Goal: Information Seeking & Learning: Understand process/instructions

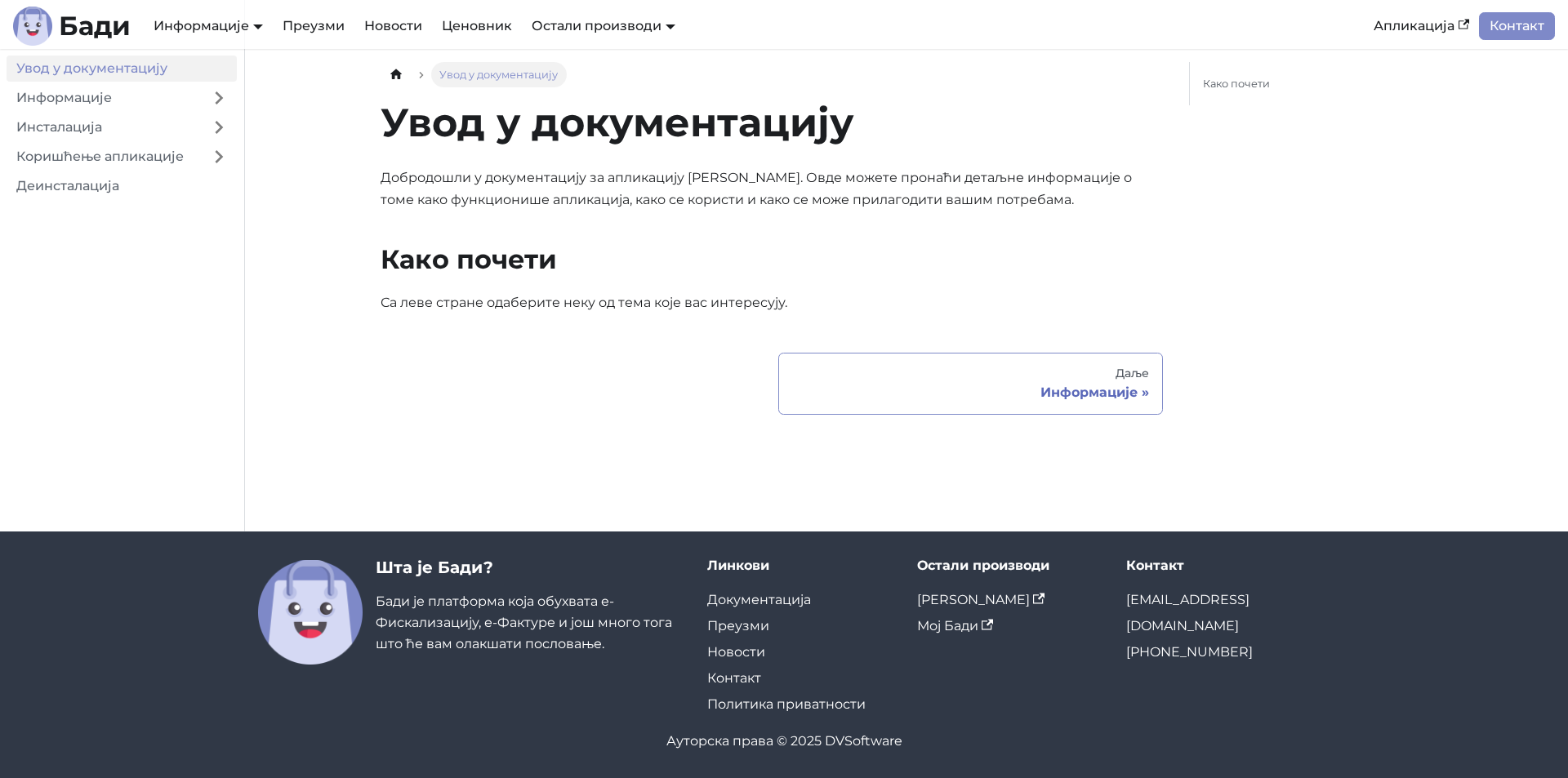
click at [1140, 369] on div "Даље" at bounding box center [970, 374] width 356 height 15
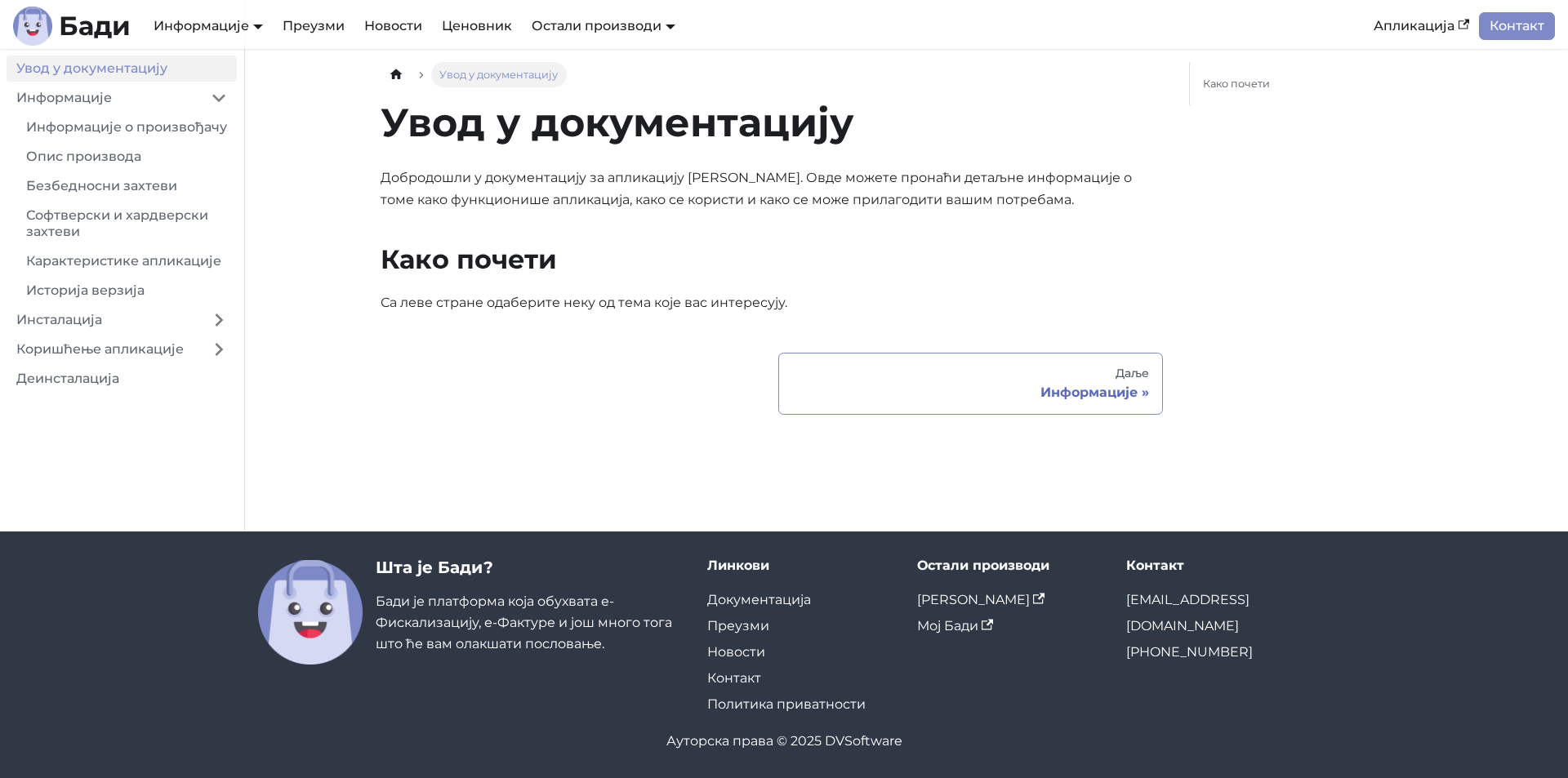
click at [1043, 389] on div "Информације" at bounding box center [970, 392] width 356 height 16
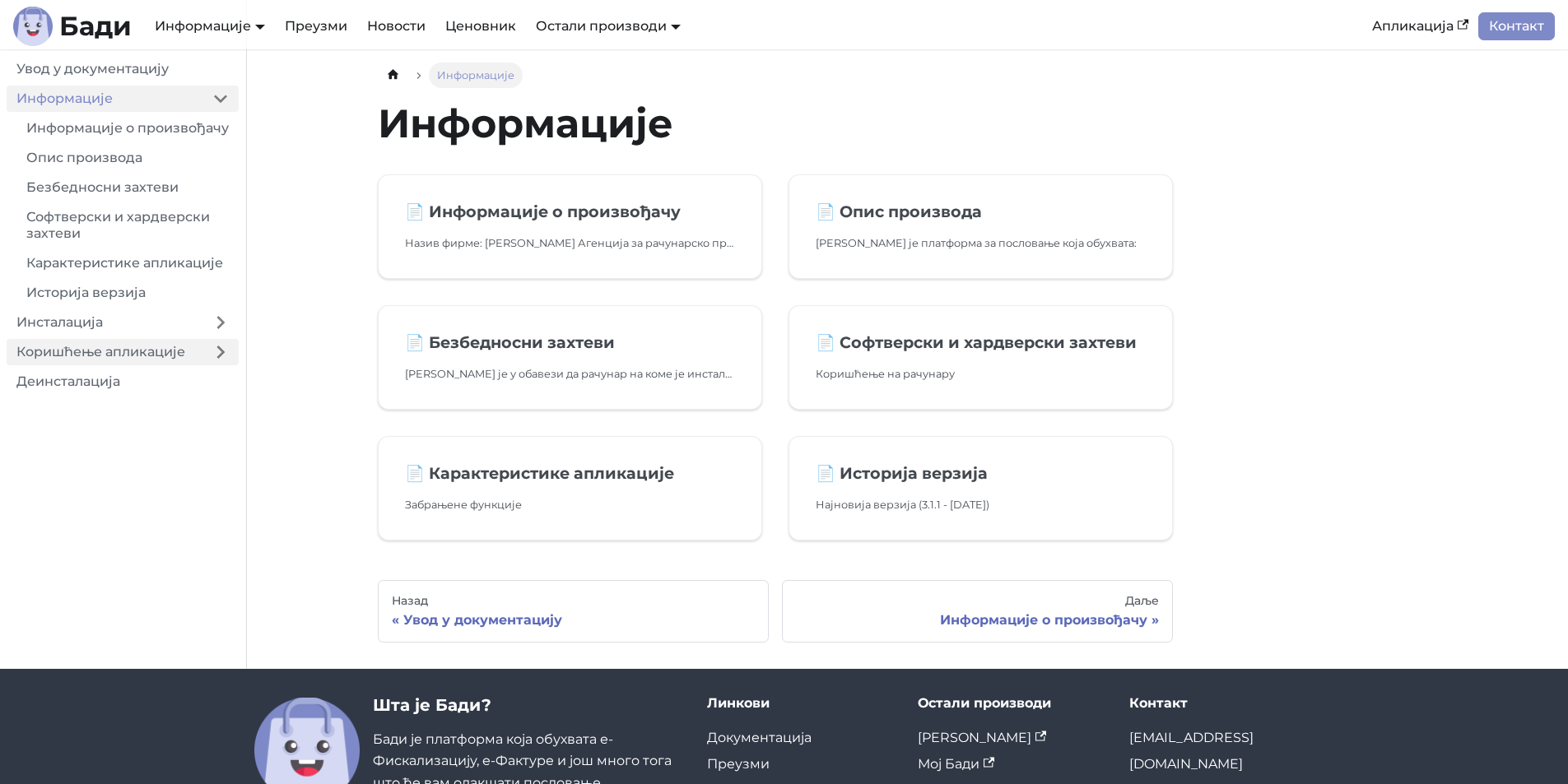
click at [178, 365] on link "Коришћење апликације" at bounding box center [105, 352] width 196 height 26
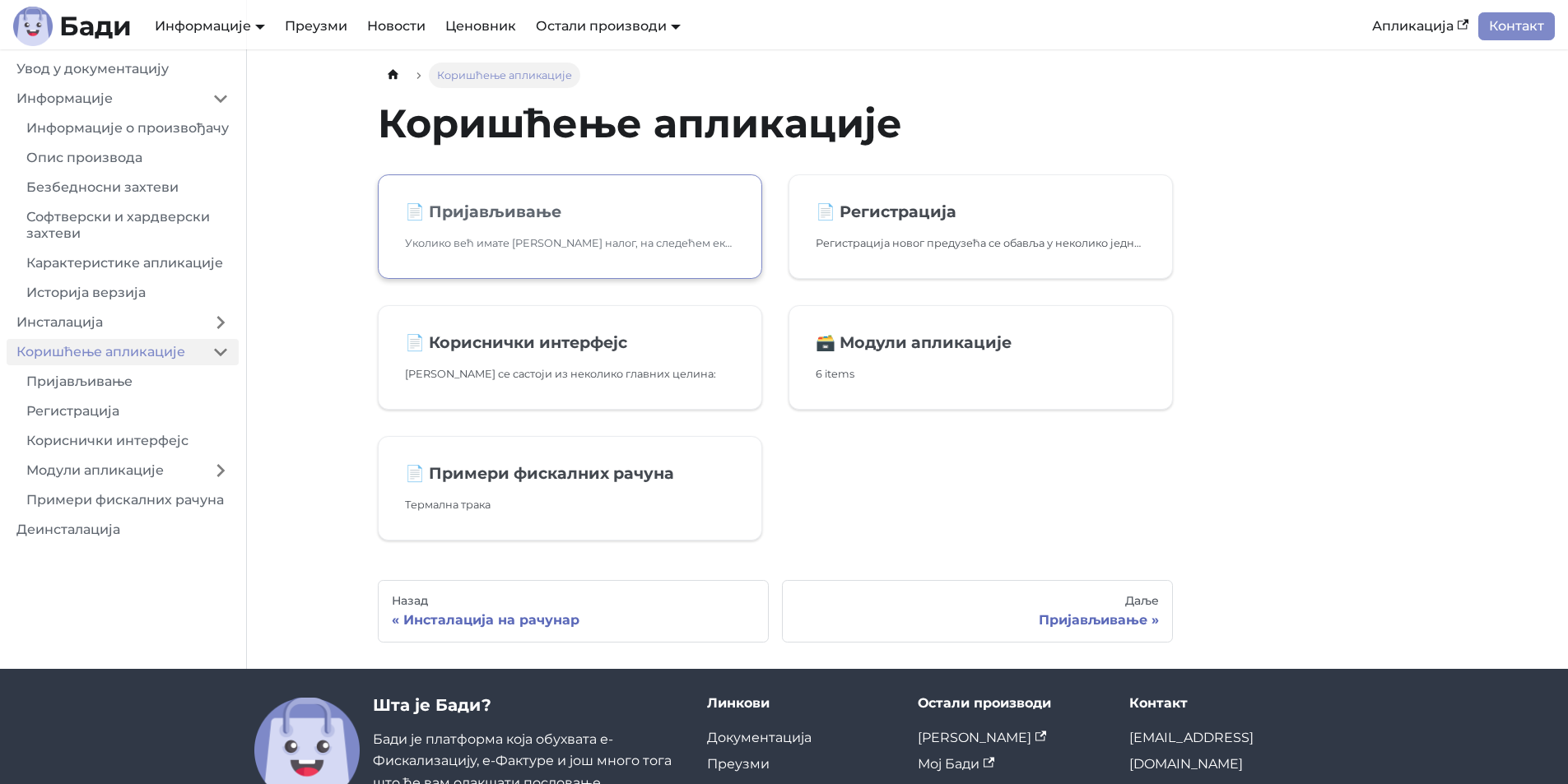
click at [523, 211] on h2 "📄️ Пријављивање" at bounding box center [570, 212] width 331 height 20
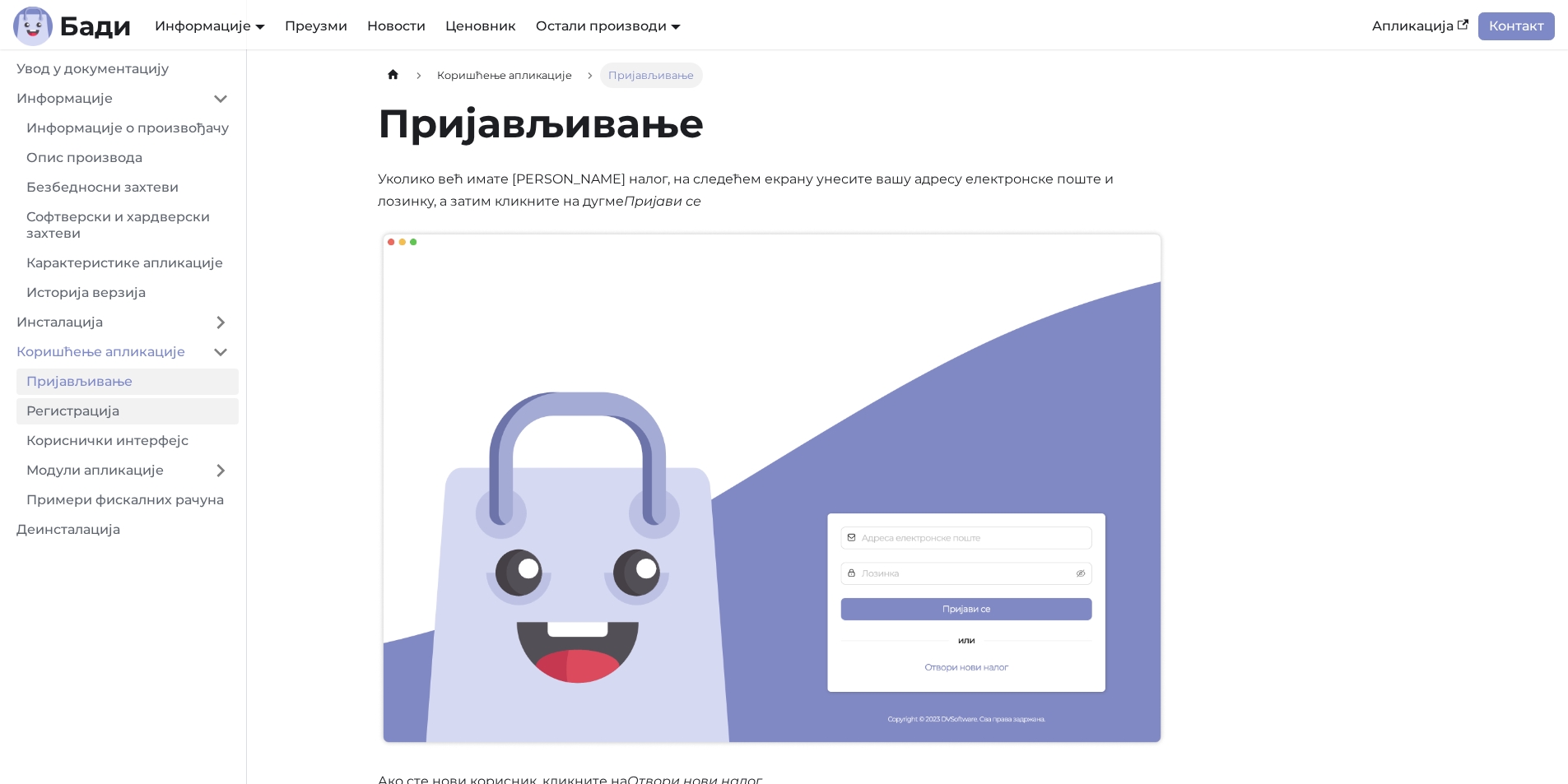
click at [93, 425] on link "Регистрација" at bounding box center [128, 412] width 222 height 26
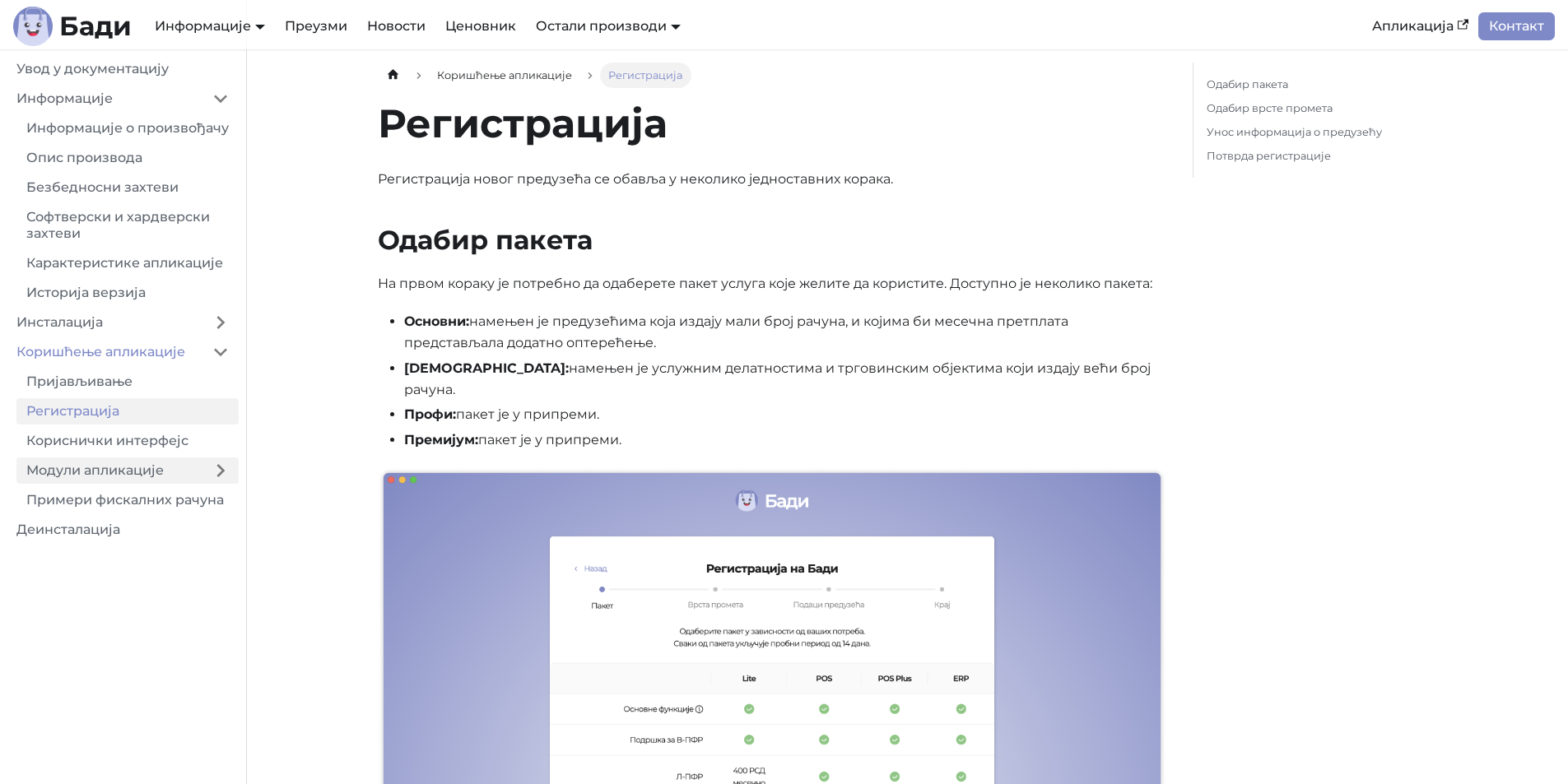
click at [119, 484] on link "Модули апликације" at bounding box center [109, 470] width 186 height 26
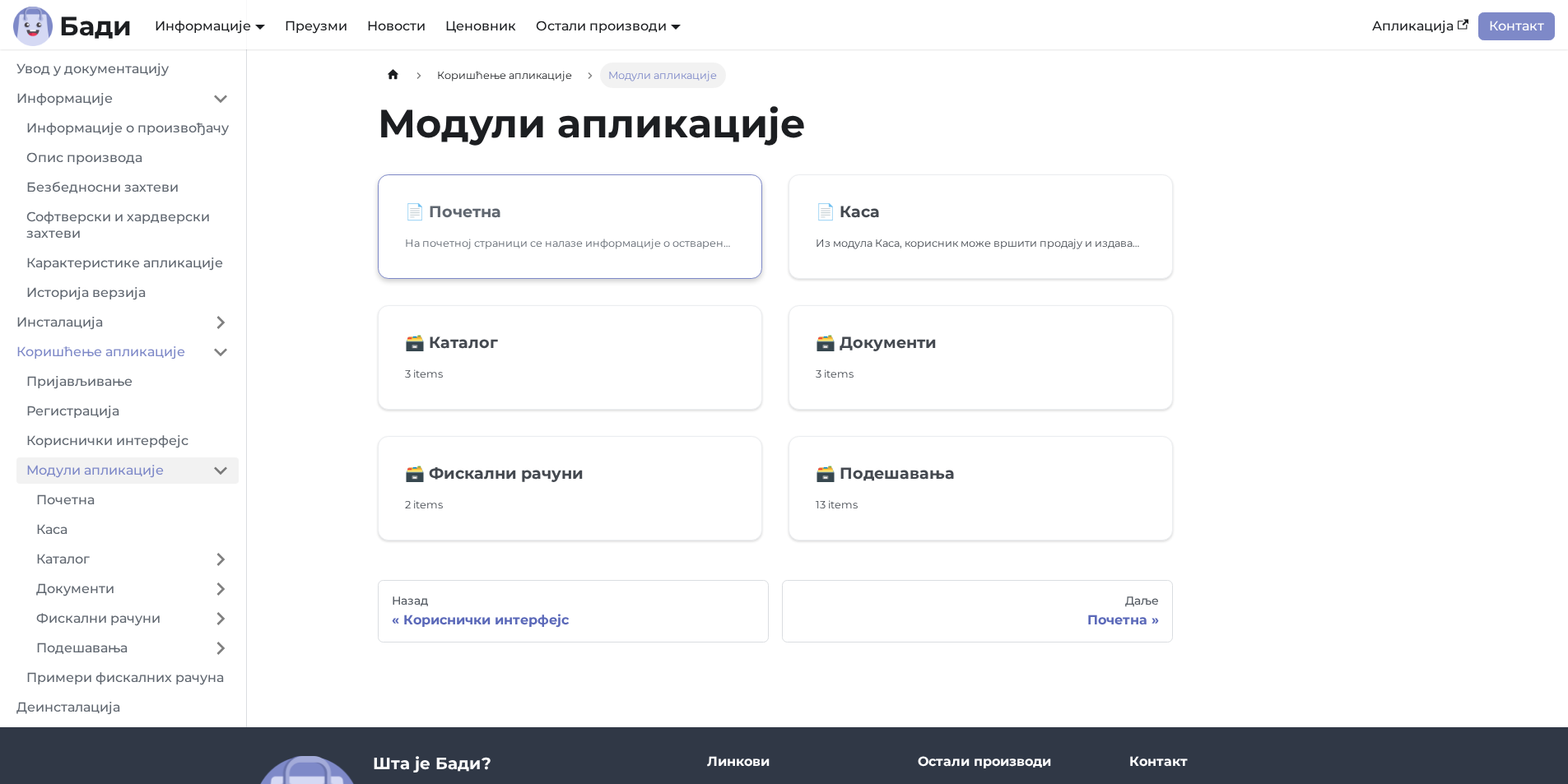
click at [450, 226] on link "📄️ Почетна На почетној страници се налазе информације о оствареном промету у то…" at bounding box center [570, 227] width 385 height 105
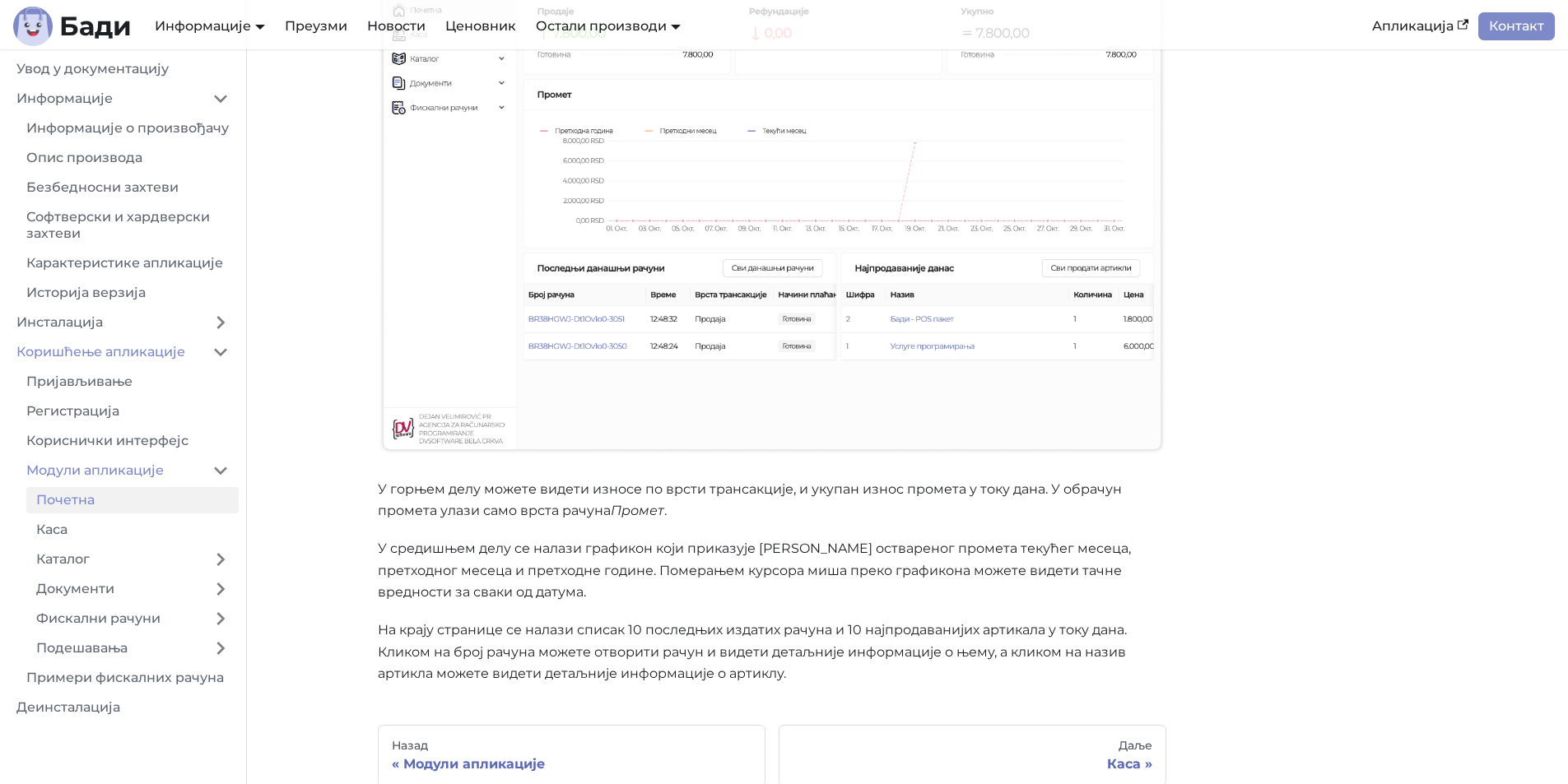
scroll to position [330, 0]
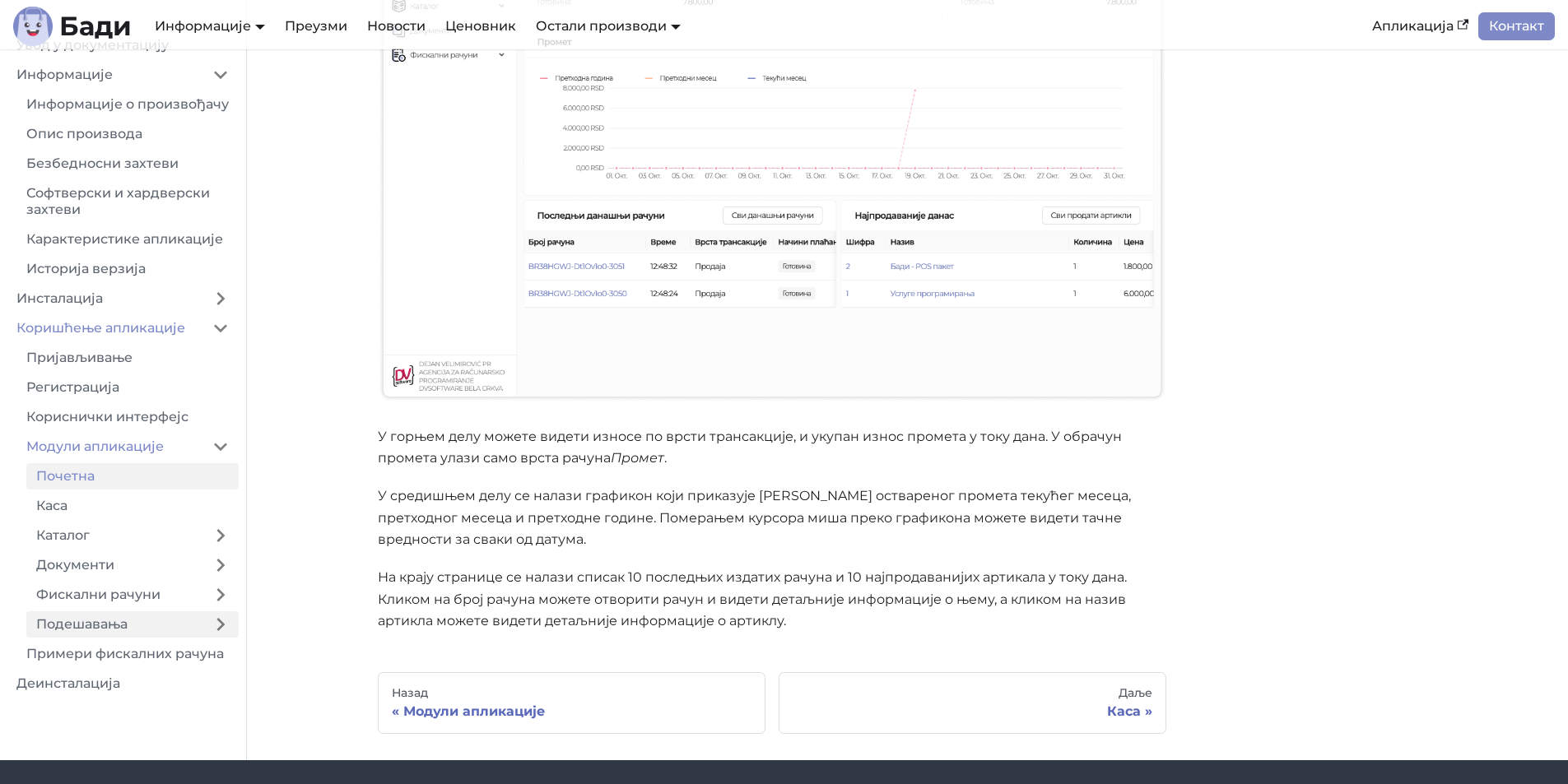
click at [111, 638] on link "Подешавања" at bounding box center [114, 624] width 176 height 26
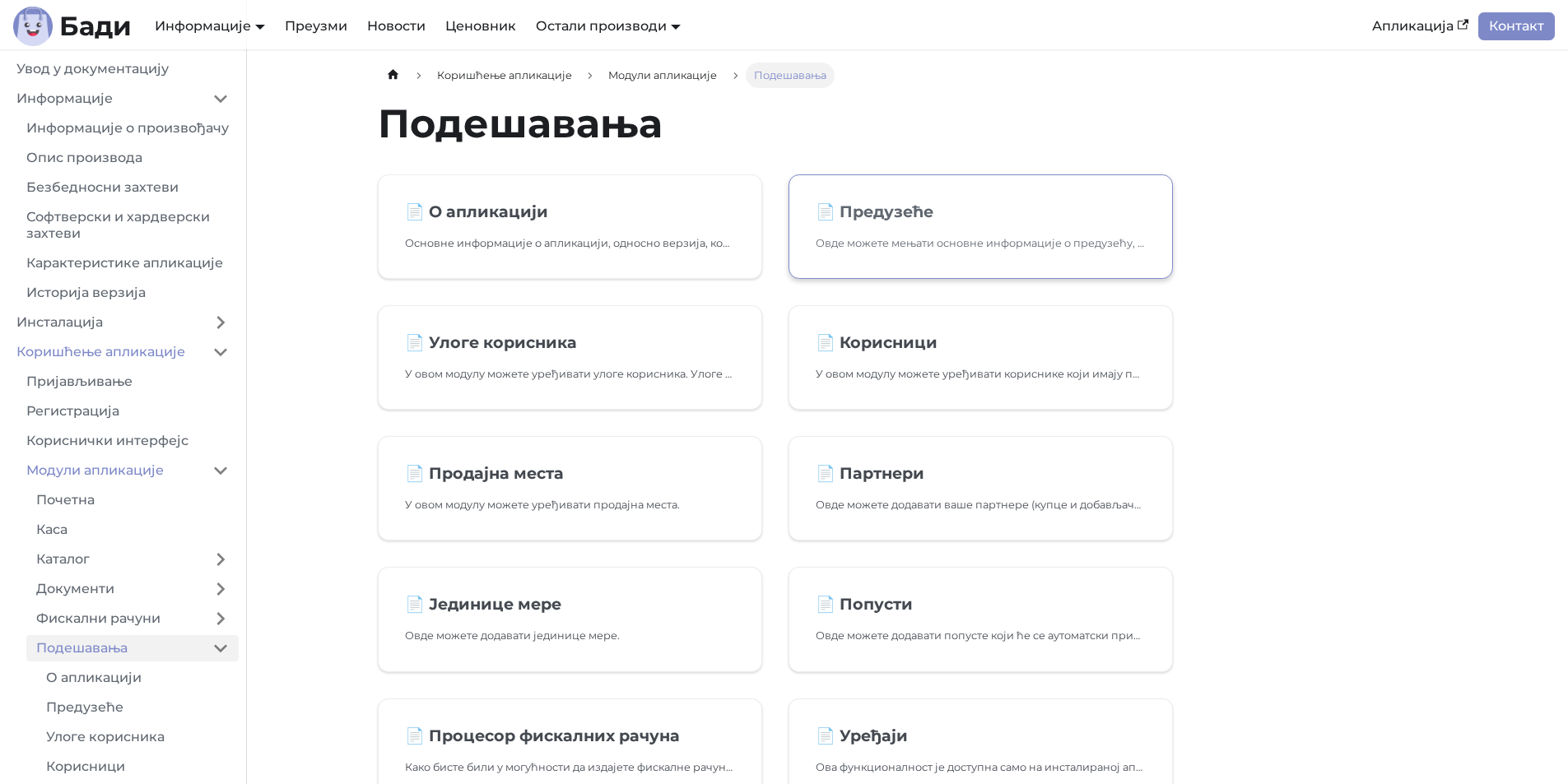
click at [923, 244] on p "Овде можете мењати основне информације о предузећу, као и о понашању апликације." at bounding box center [981, 243] width 331 height 17
